Goal: Task Accomplishment & Management: Manage account settings

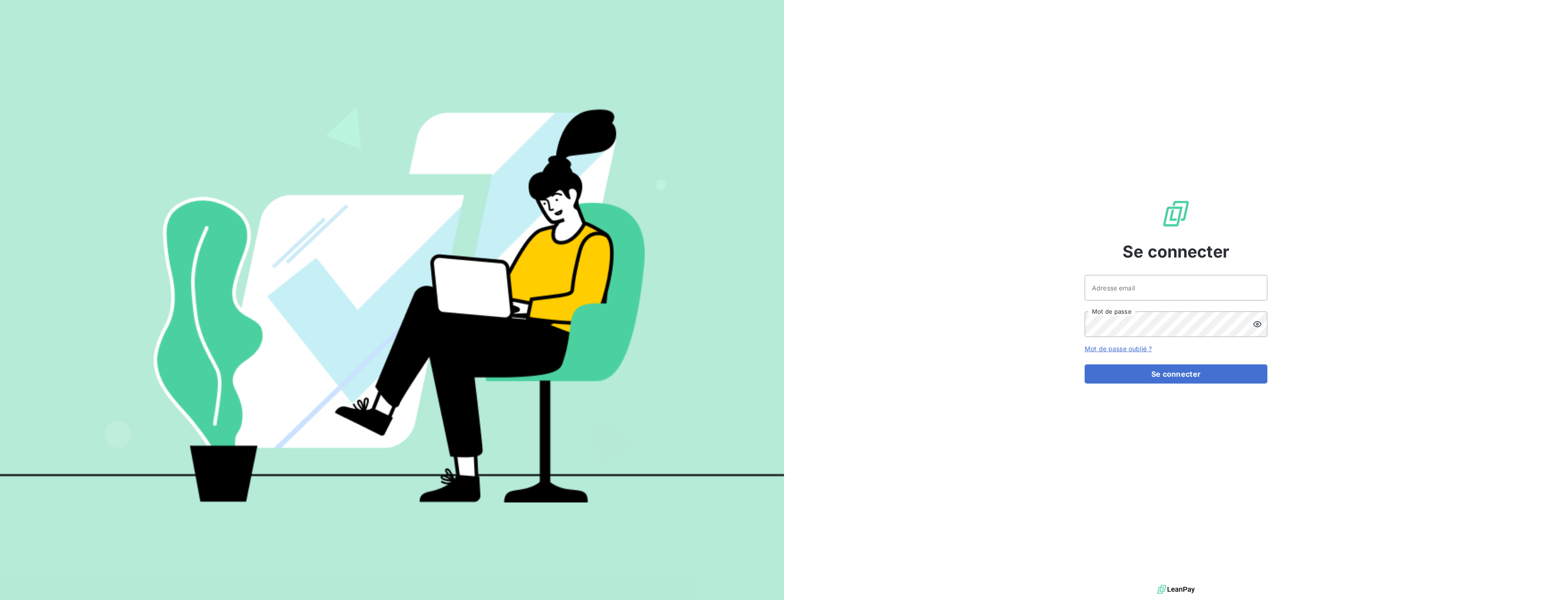
click at [1258, 282] on body "Se connecter Adresse email Mot de passe Mot de passe oublié ? Se connecter" at bounding box center [784, 300] width 1568 height 600
click at [1175, 375] on button "Se connecter" at bounding box center [1176, 374] width 183 height 19
click at [1239, 291] on input "Adresse email" at bounding box center [1176, 288] width 183 height 26
click at [0, 600] on div at bounding box center [0, 600] width 0 height 0
type input "[EMAIL_ADDRESS][DOMAIN_NAME]"
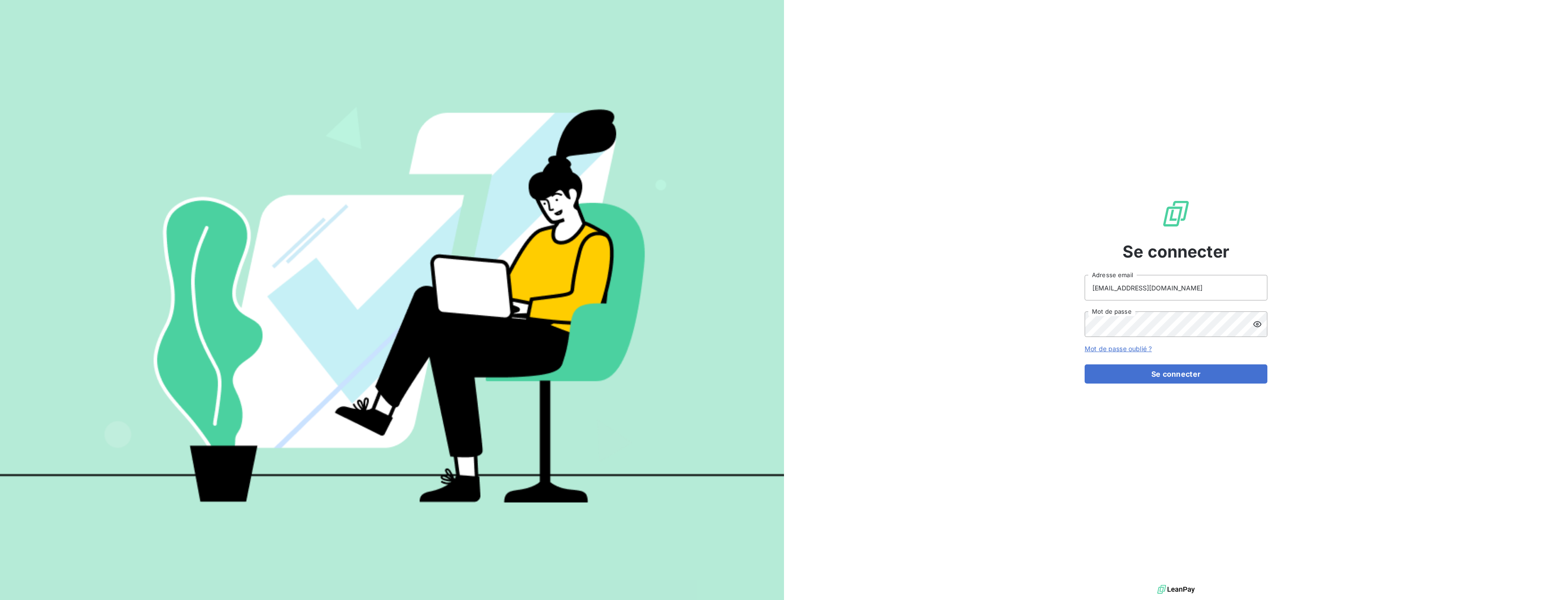
click at [0, 600] on div at bounding box center [0, 600] width 0 height 0
click at [1200, 385] on div "Se connecter [EMAIL_ADDRESS][DOMAIN_NAME] Adresse email Mot de passe Mot de pas…" at bounding box center [1176, 291] width 183 height 583
click at [1181, 375] on button "Se connecter" at bounding box center [1176, 374] width 183 height 19
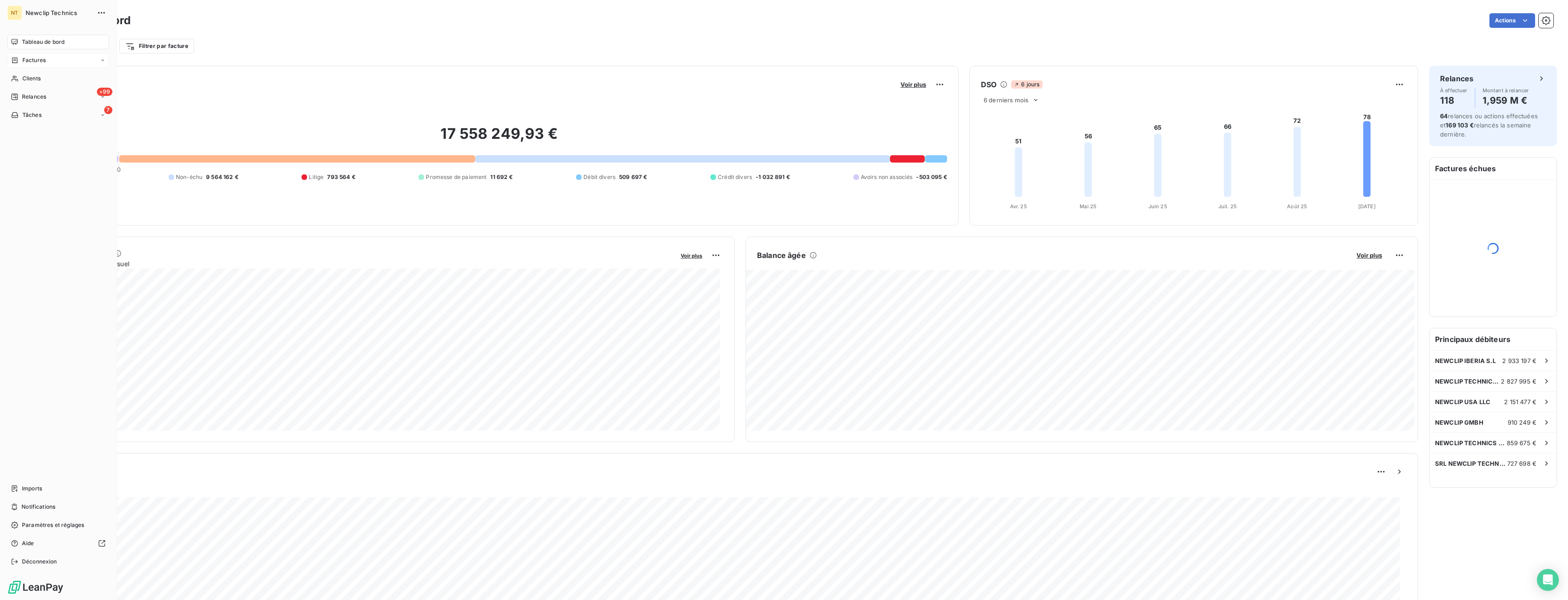
click at [19, 57] on div "Factures" at bounding box center [28, 60] width 35 height 9
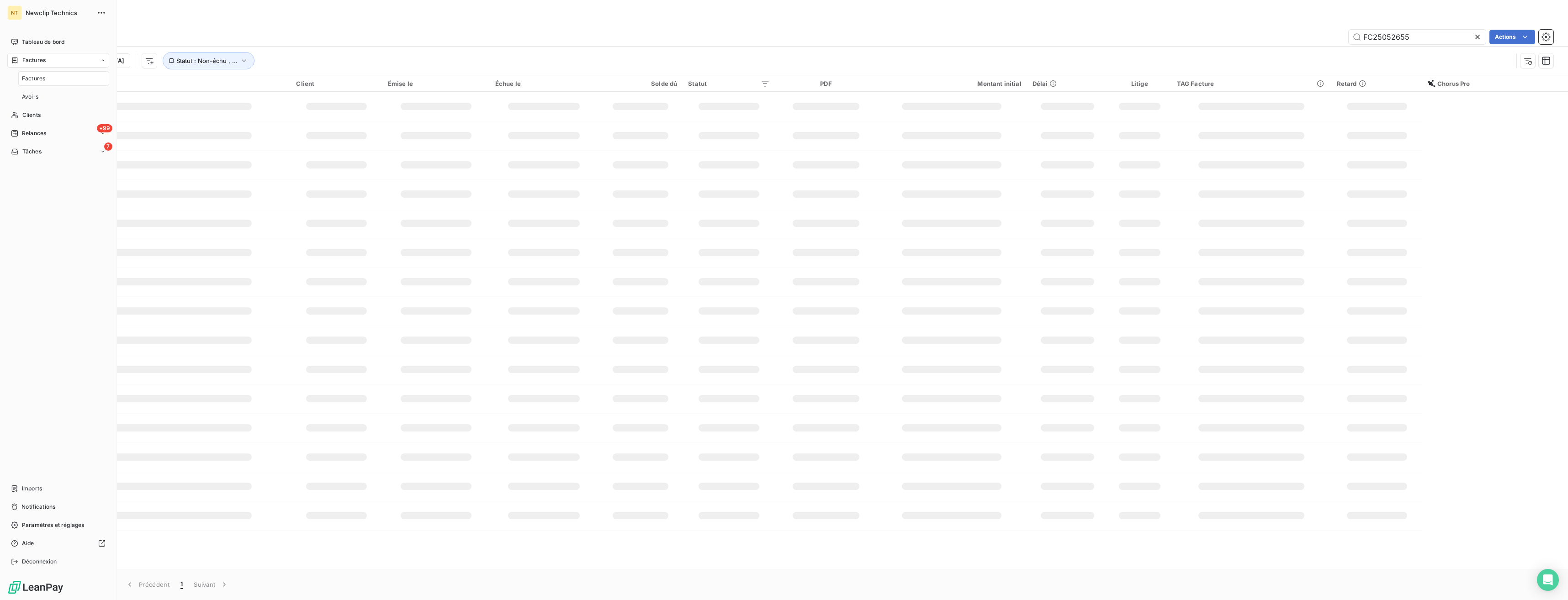
click at [51, 79] on div "Factures" at bounding box center [63, 78] width 91 height 15
drag, startPoint x: 1423, startPoint y: 34, endPoint x: 1308, endPoint y: 42, distance: 115.3
click at [1308, 42] on div "FC25052655 Actions" at bounding box center [833, 37] width 1441 height 15
paste input "90171"
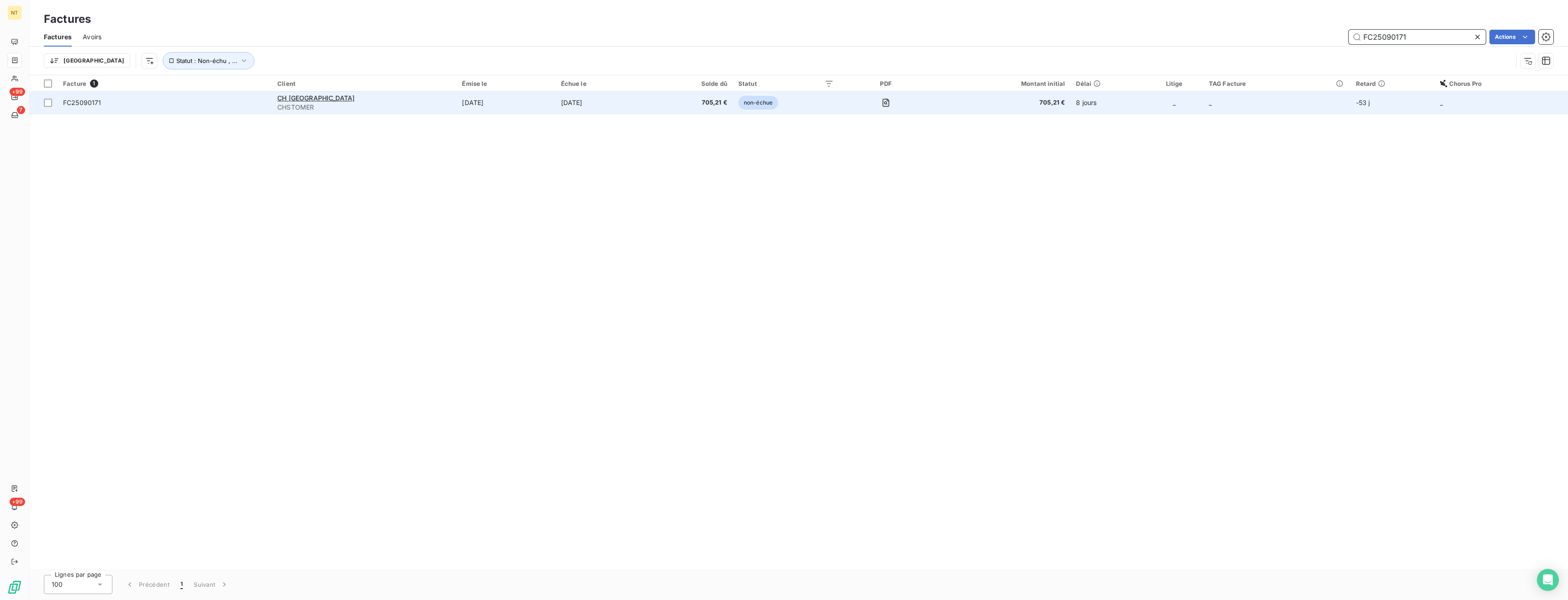
type input "FC25090171"
click at [98, 101] on span "FC25090171" at bounding box center [82, 102] width 38 height 8
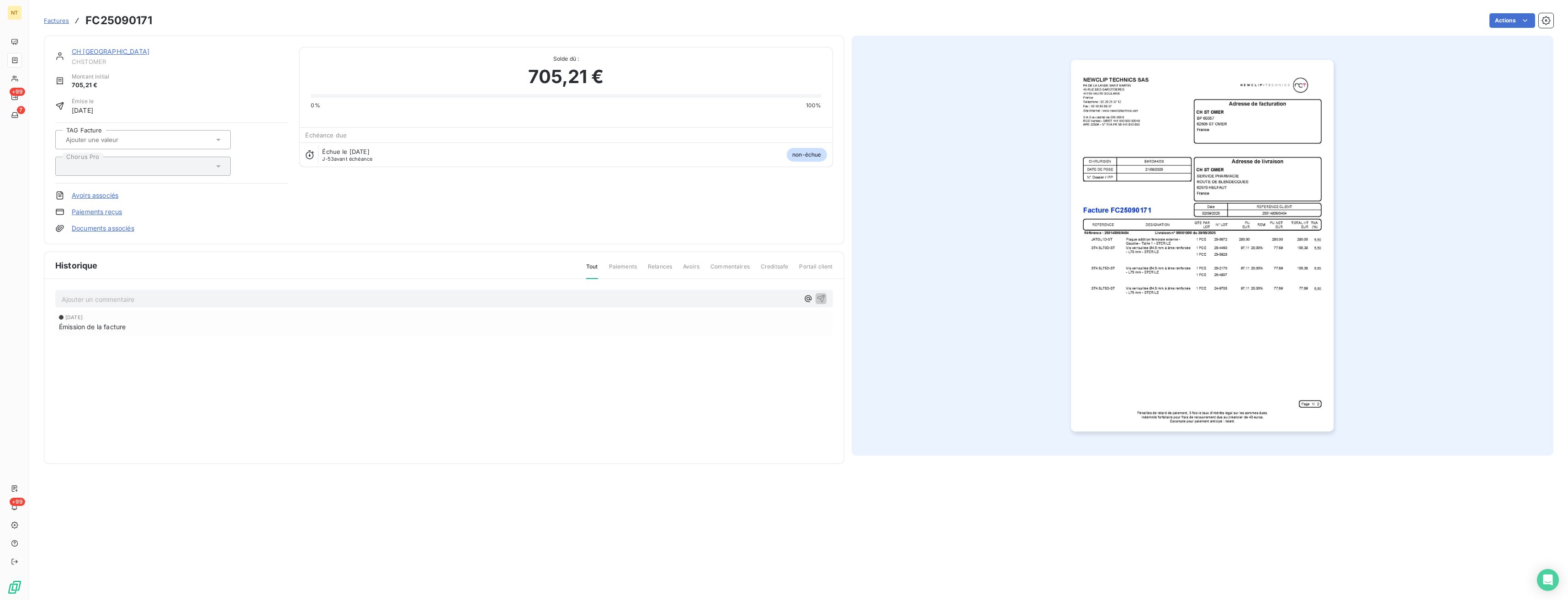
click at [155, 296] on p "Ajouter un commentaire ﻿" at bounding box center [430, 299] width 737 height 12
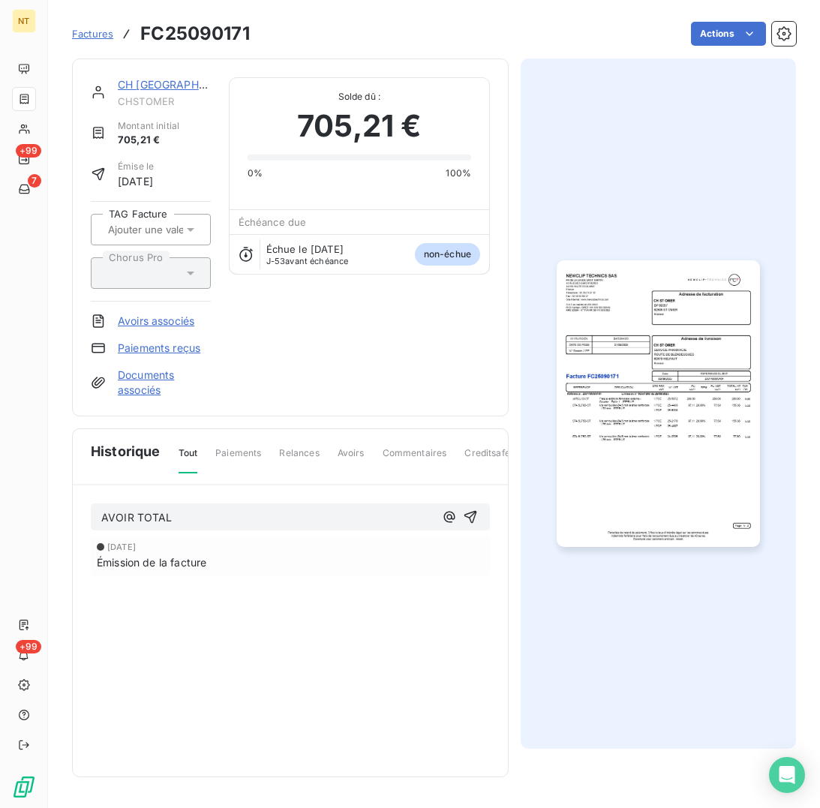
click at [238, 521] on p "AVOIR TOTAL" at bounding box center [267, 518] width 333 height 17
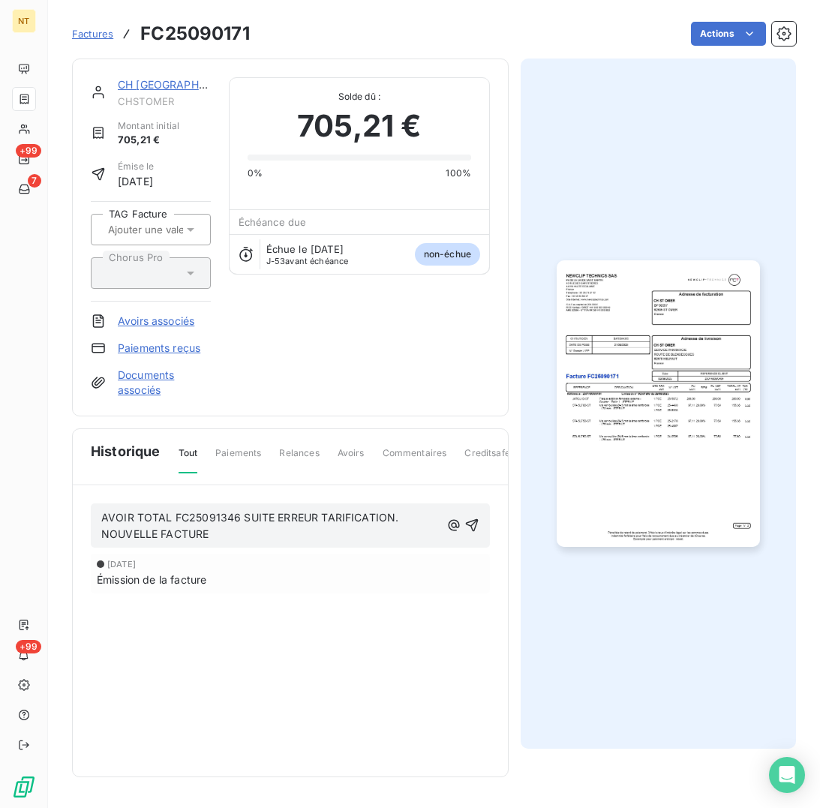
click at [263, 534] on p "AVOIR TOTAL FC25091346 SUITE ERREUR TARIFICATION. NOUVELLE FACTURE" at bounding box center [270, 527] width 339 height 35
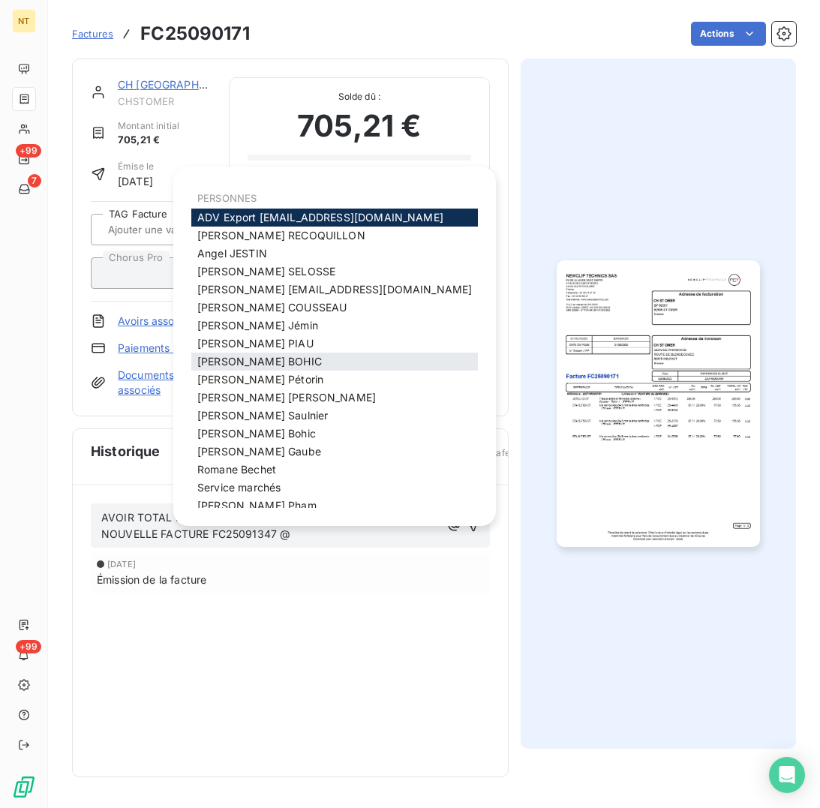
click at [279, 362] on div "[PERSON_NAME]" at bounding box center [334, 362] width 287 height 18
click at [252, 361] on span "[PERSON_NAME]" at bounding box center [259, 361] width 125 height 13
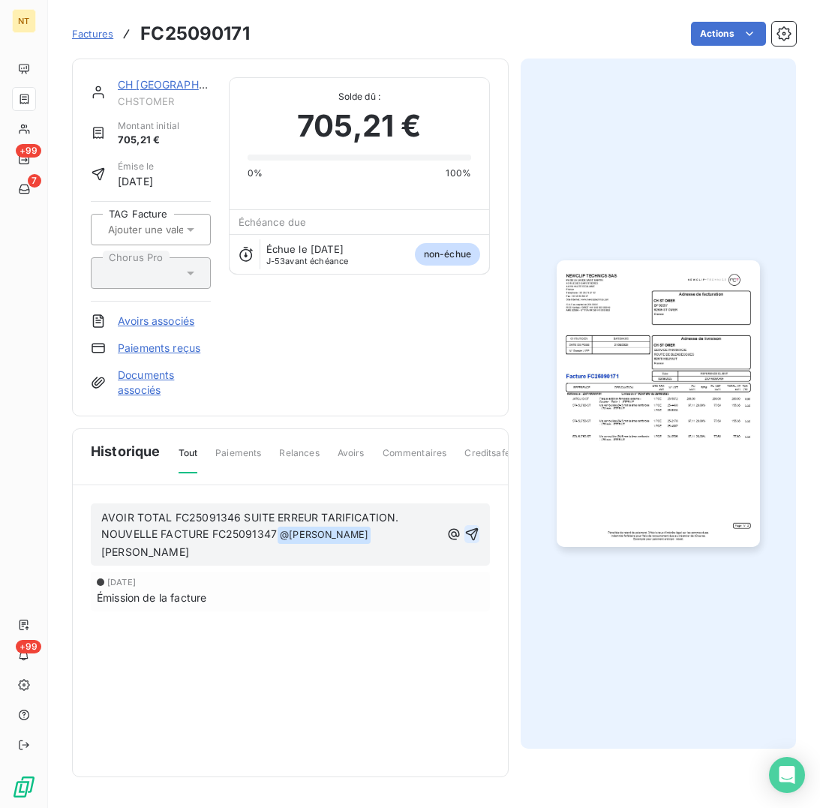
click at [474, 527] on icon "button" at bounding box center [472, 534] width 15 height 15
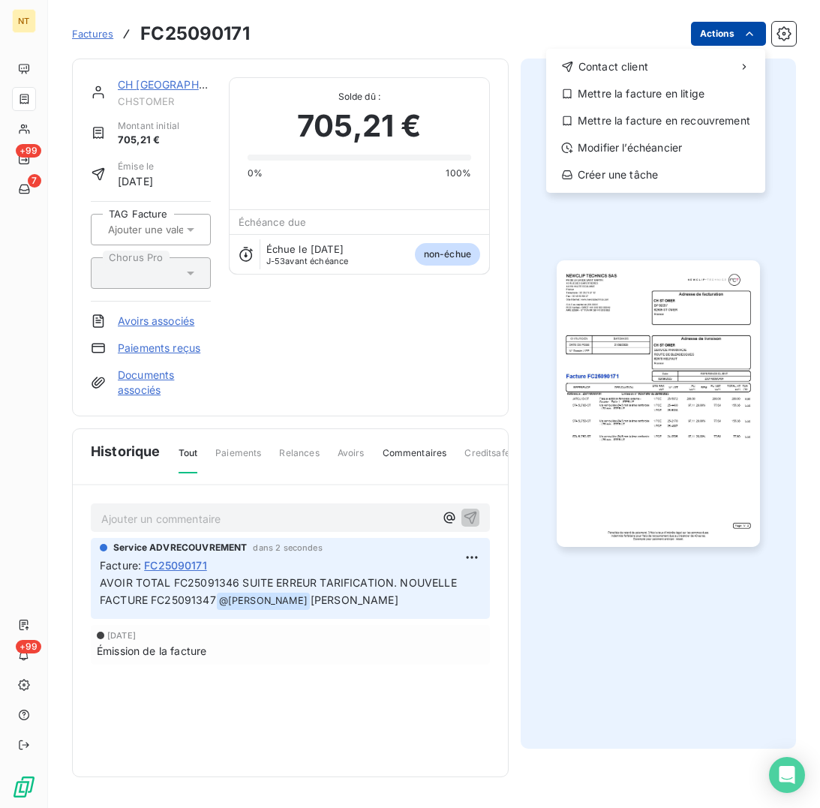
click at [718, 32] on html "NT +99 7 +99 Factures FC25090171 Actions Contact client Mettre la facture en li…" at bounding box center [410, 404] width 820 height 808
click at [634, 94] on div "Mettre la facture en litige" at bounding box center [655, 94] width 207 height 24
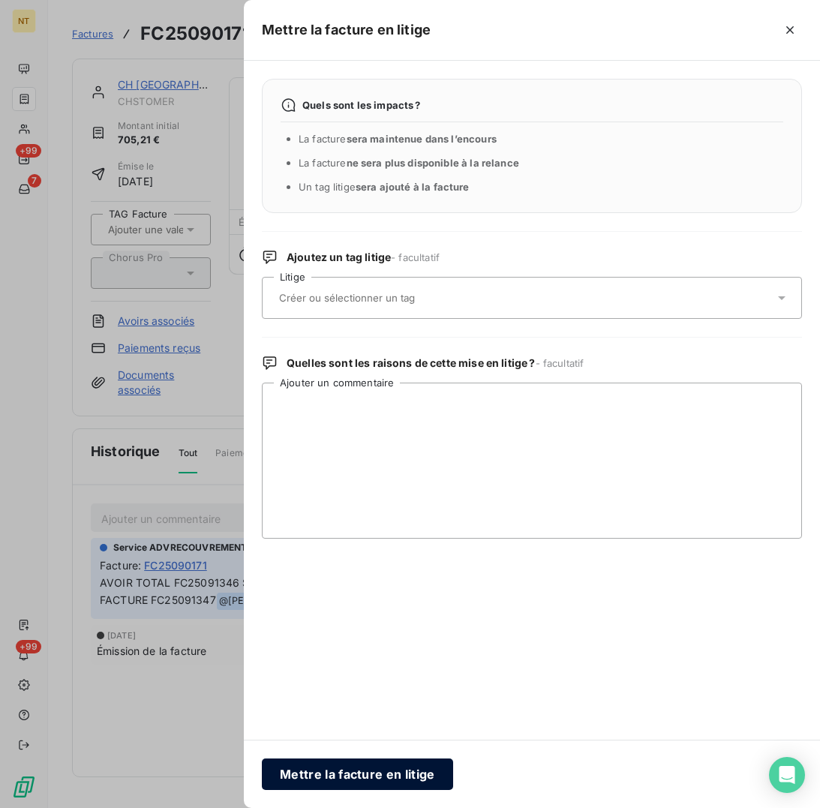
click at [366, 766] on button "Mettre la facture en litige" at bounding box center [357, 775] width 191 height 32
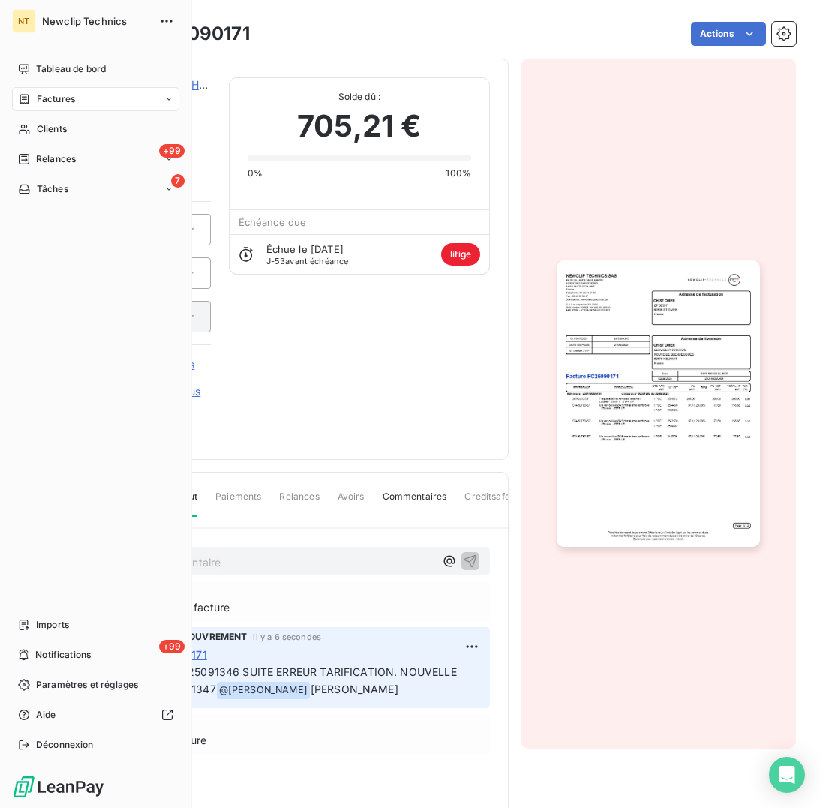
click at [69, 100] on span "Factures" at bounding box center [56, 99] width 38 height 14
click at [65, 129] on span "Factures" at bounding box center [55, 129] width 38 height 14
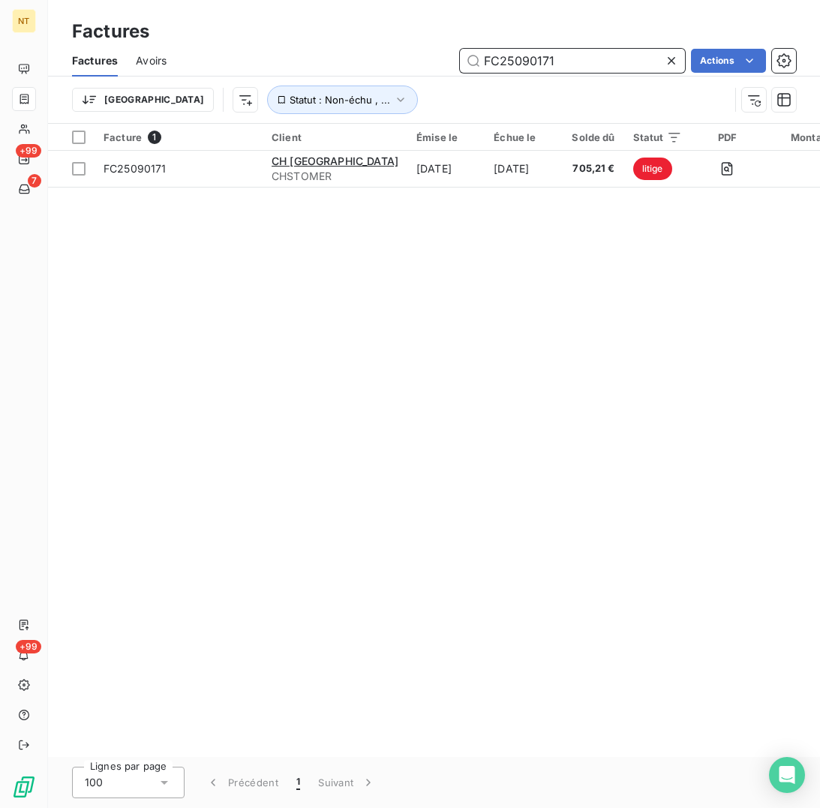
drag, startPoint x: 582, startPoint y: 57, endPoint x: 317, endPoint y: 63, distance: 264.3
click at [316, 61] on div "FC25090171 Actions" at bounding box center [491, 61] width 612 height 24
paste input "1288"
type input "FC25091288"
